Goal: Find specific page/section: Find specific page/section

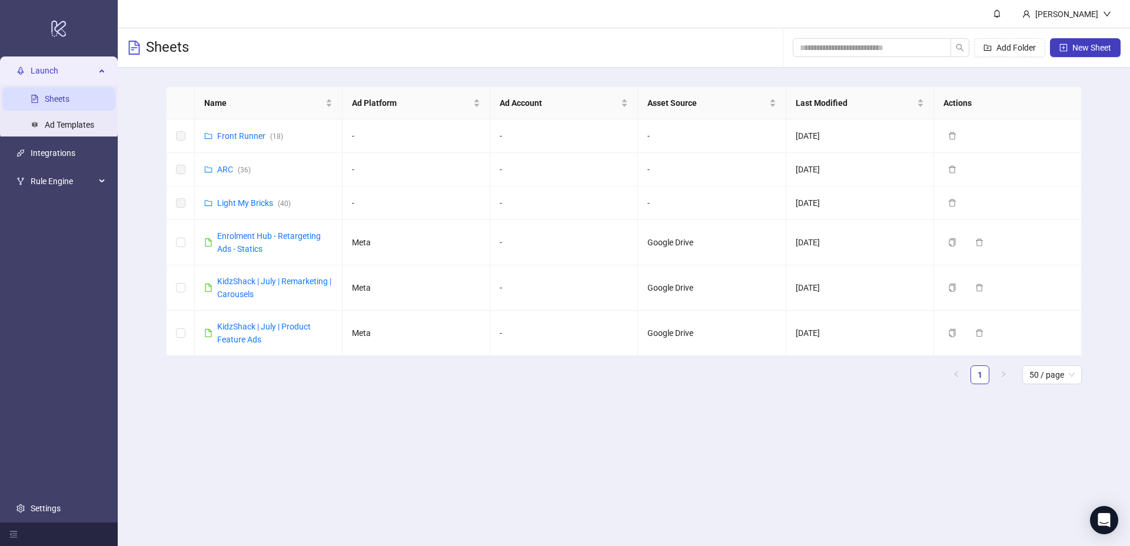
drag, startPoint x: 597, startPoint y: 396, endPoint x: 592, endPoint y: 392, distance: 6.7
click at [600, 395] on main "Name Ad Platform Ad Account Asset Source Last Modified Actions Front Runner ( 1…" at bounding box center [623, 240] width 934 height 345
click at [212, 387] on div "Name Ad Platform Ad Account Asset Source Last Modified Actions Front Runner ( 1…" at bounding box center [623, 239] width 915 height 307
click at [58, 179] on span "Rule Engine" at bounding box center [63, 181] width 65 height 24
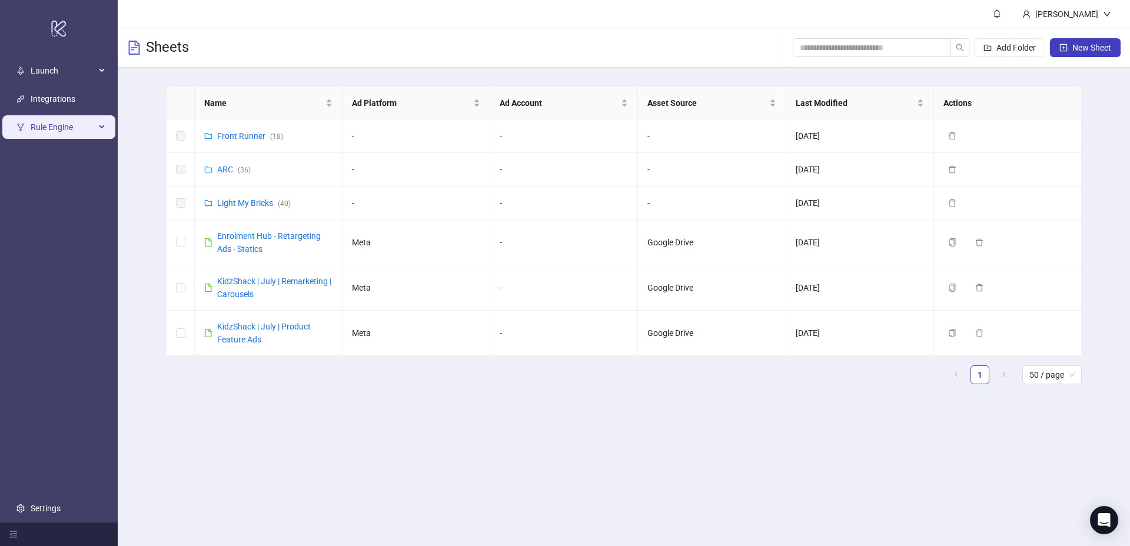
click at [57, 128] on span "Rule Engine" at bounding box center [63, 127] width 65 height 24
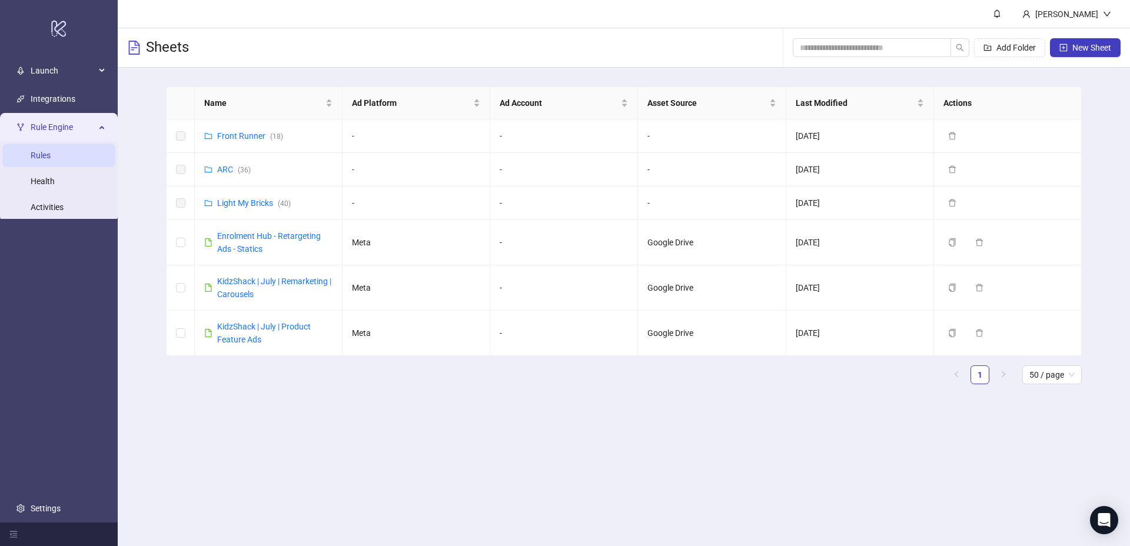
click at [51, 158] on link "Rules" at bounding box center [41, 155] width 20 height 9
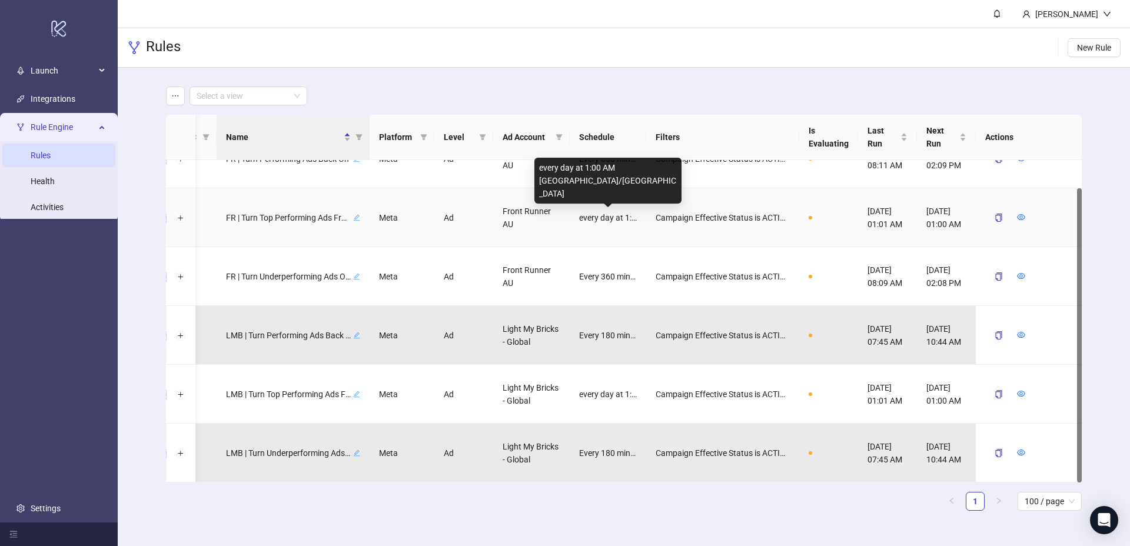
scroll to position [3, 0]
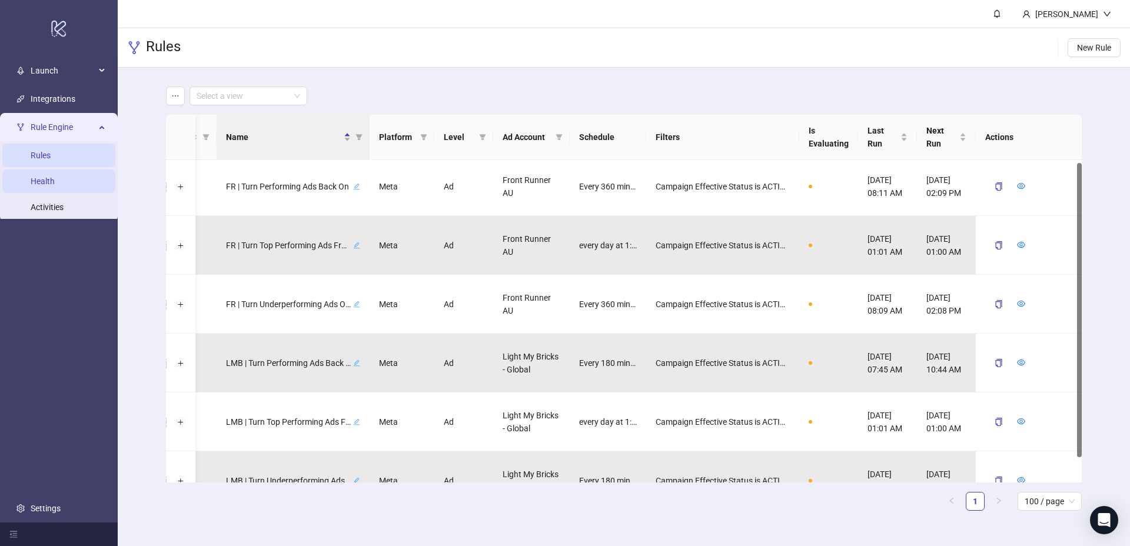
click at [45, 186] on link "Health" at bounding box center [43, 180] width 24 height 9
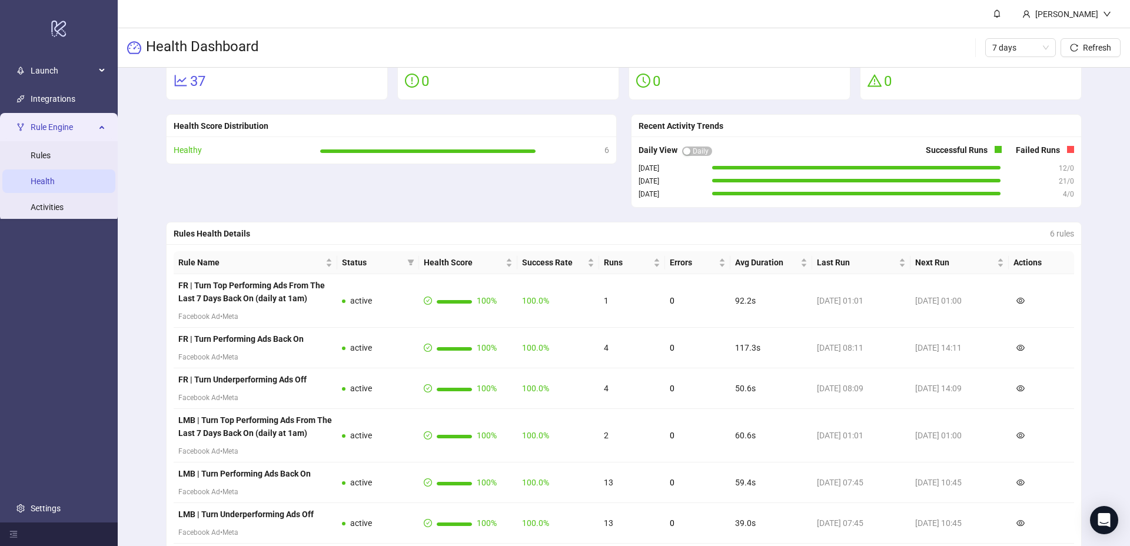
scroll to position [102, 0]
click at [503, 25] on header "[PERSON_NAME]" at bounding box center [624, 14] width 1012 height 28
